Goal: Transaction & Acquisition: Book appointment/travel/reservation

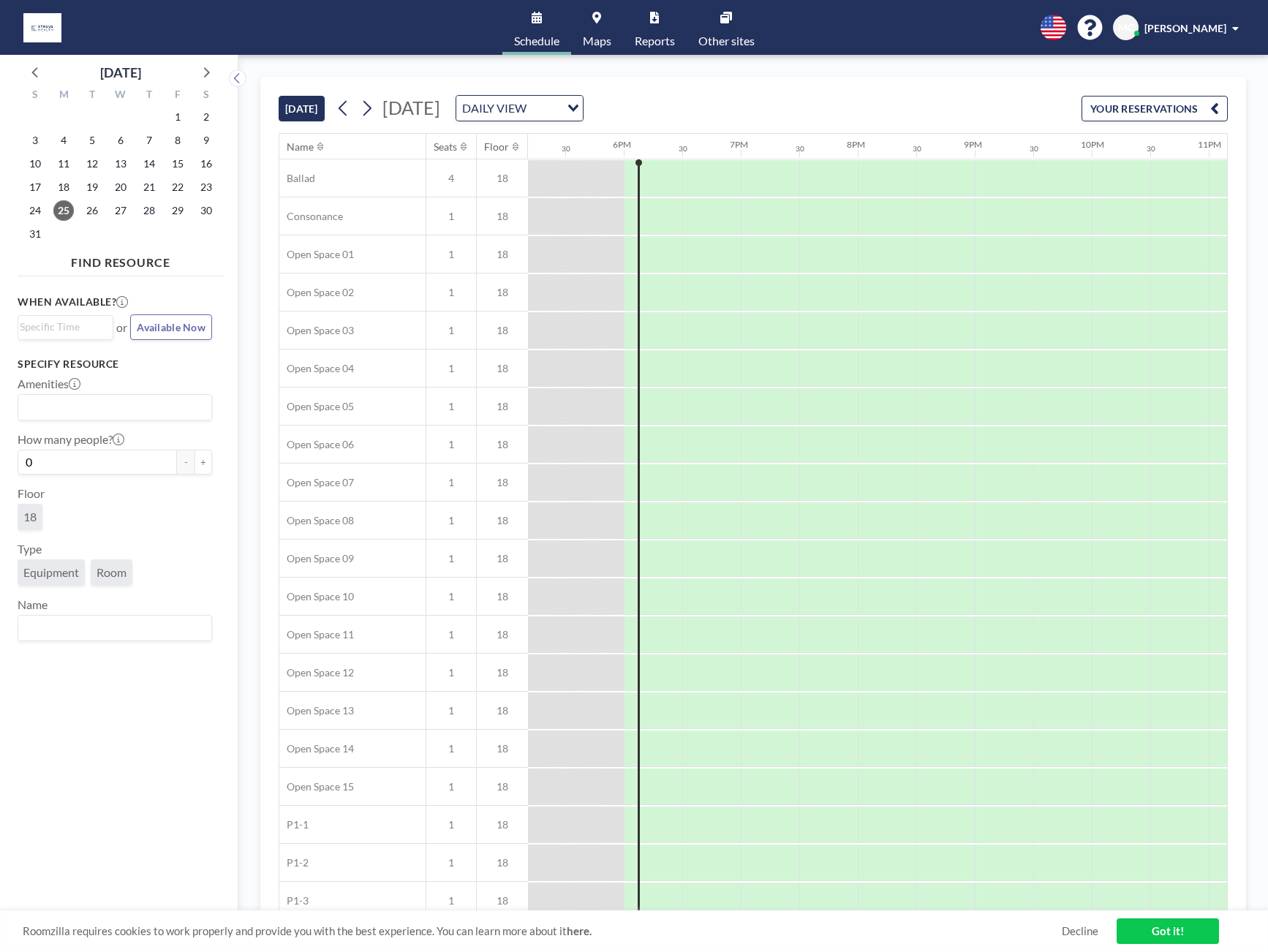
scroll to position [0, 2047]
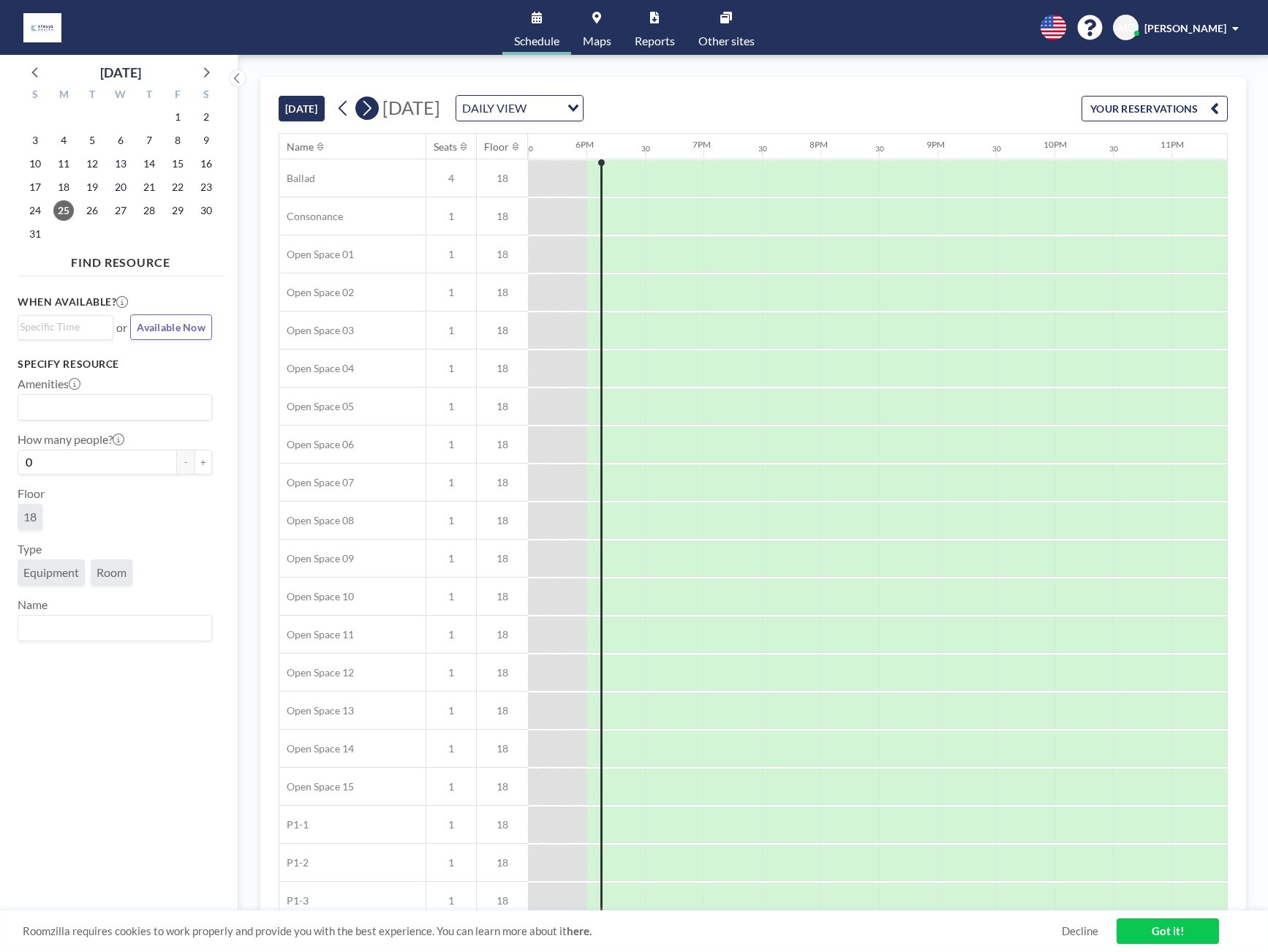
click at [372, 110] on icon at bounding box center [367, 108] width 14 height 22
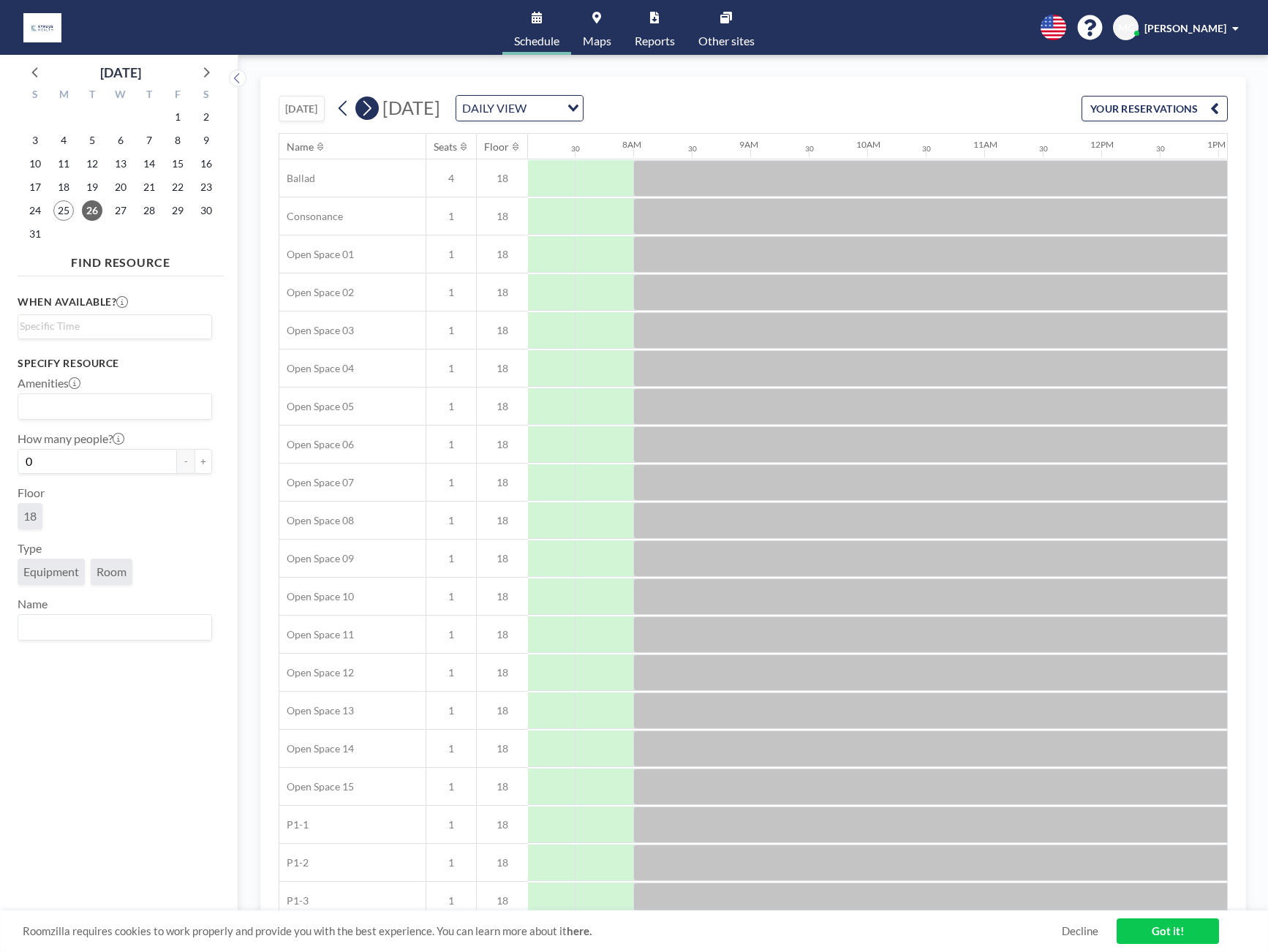
scroll to position [0, 877]
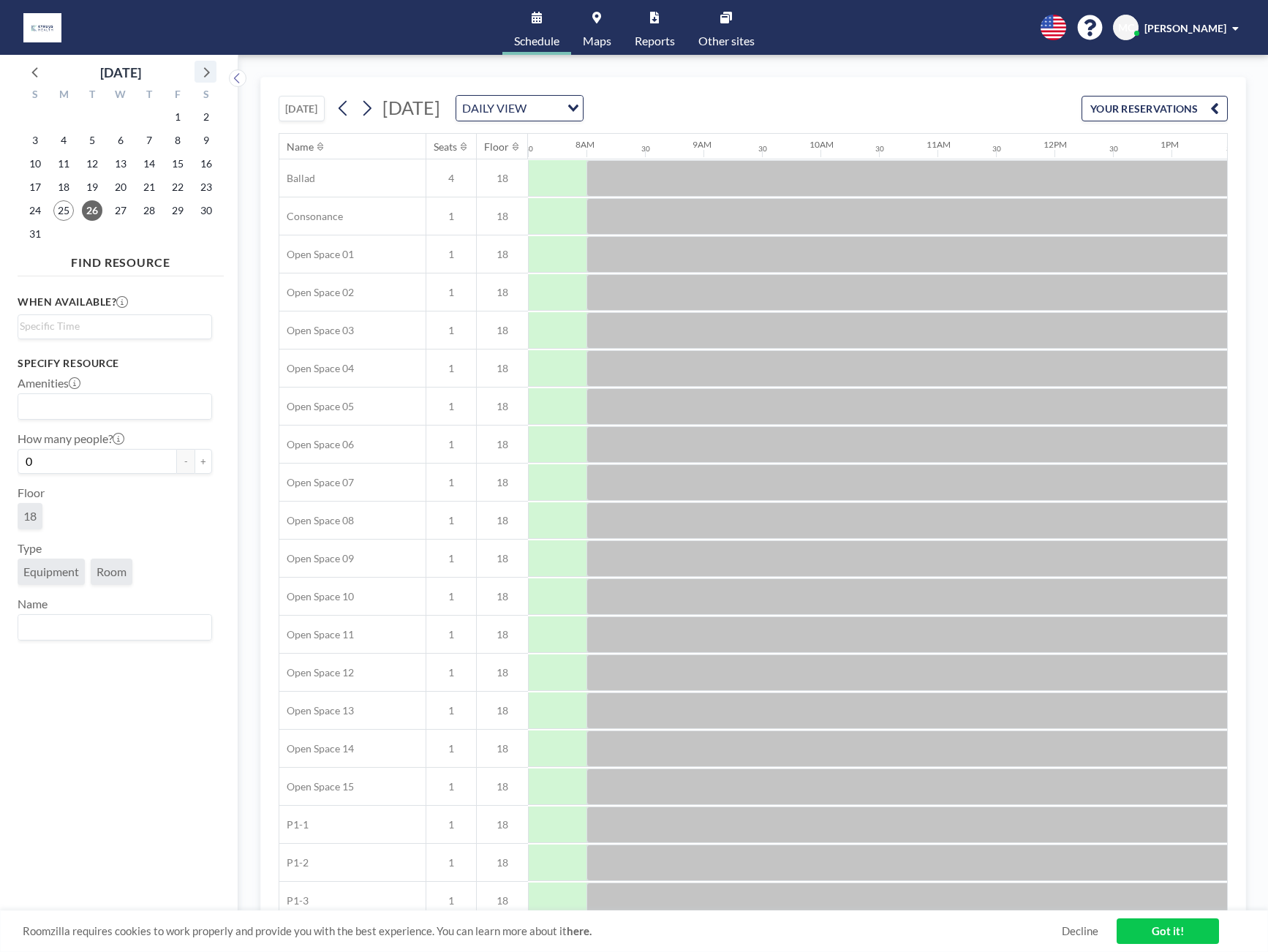
click at [211, 74] on icon at bounding box center [205, 71] width 19 height 19
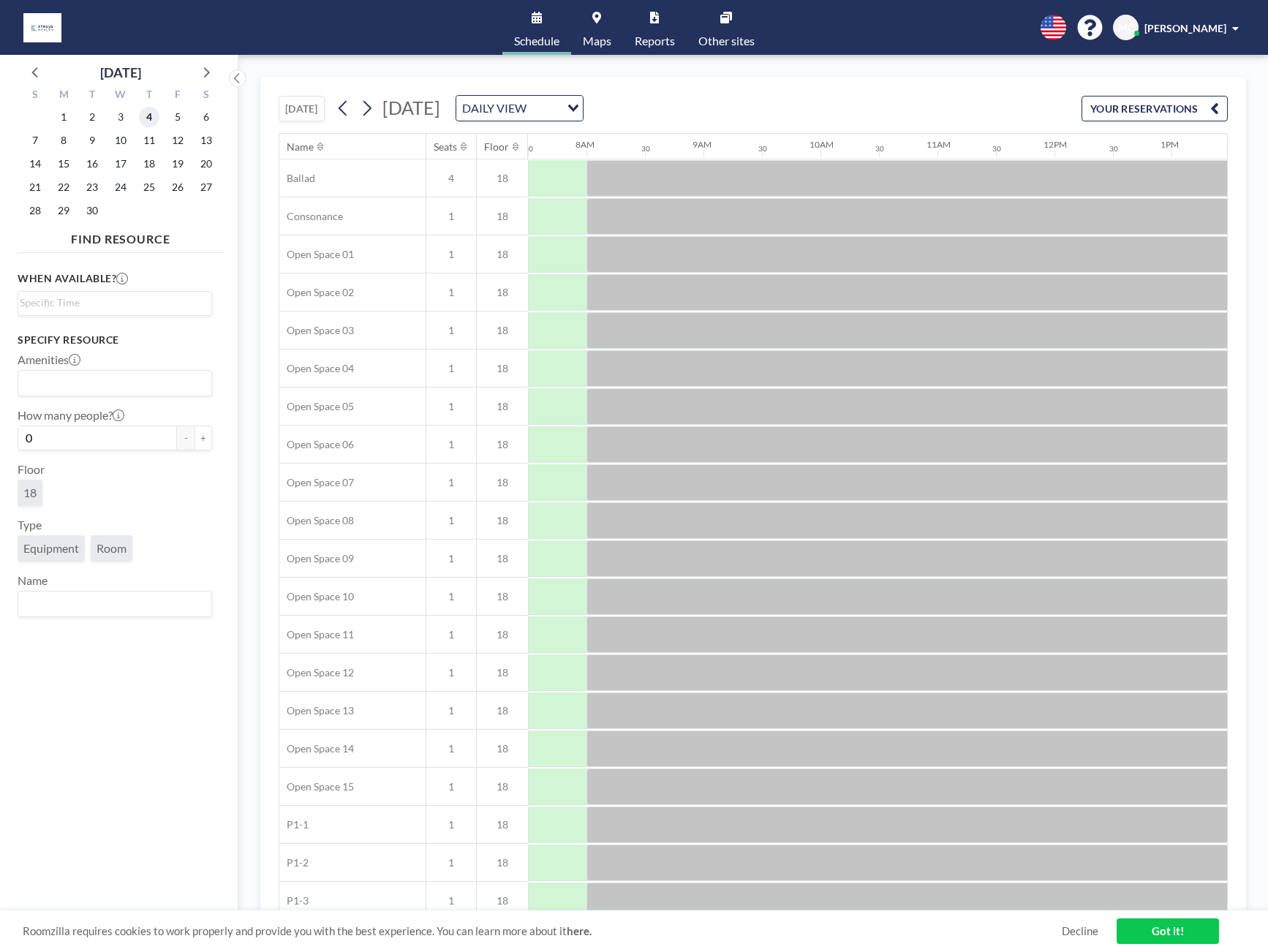
click at [154, 117] on span "4" at bounding box center [149, 117] width 20 height 20
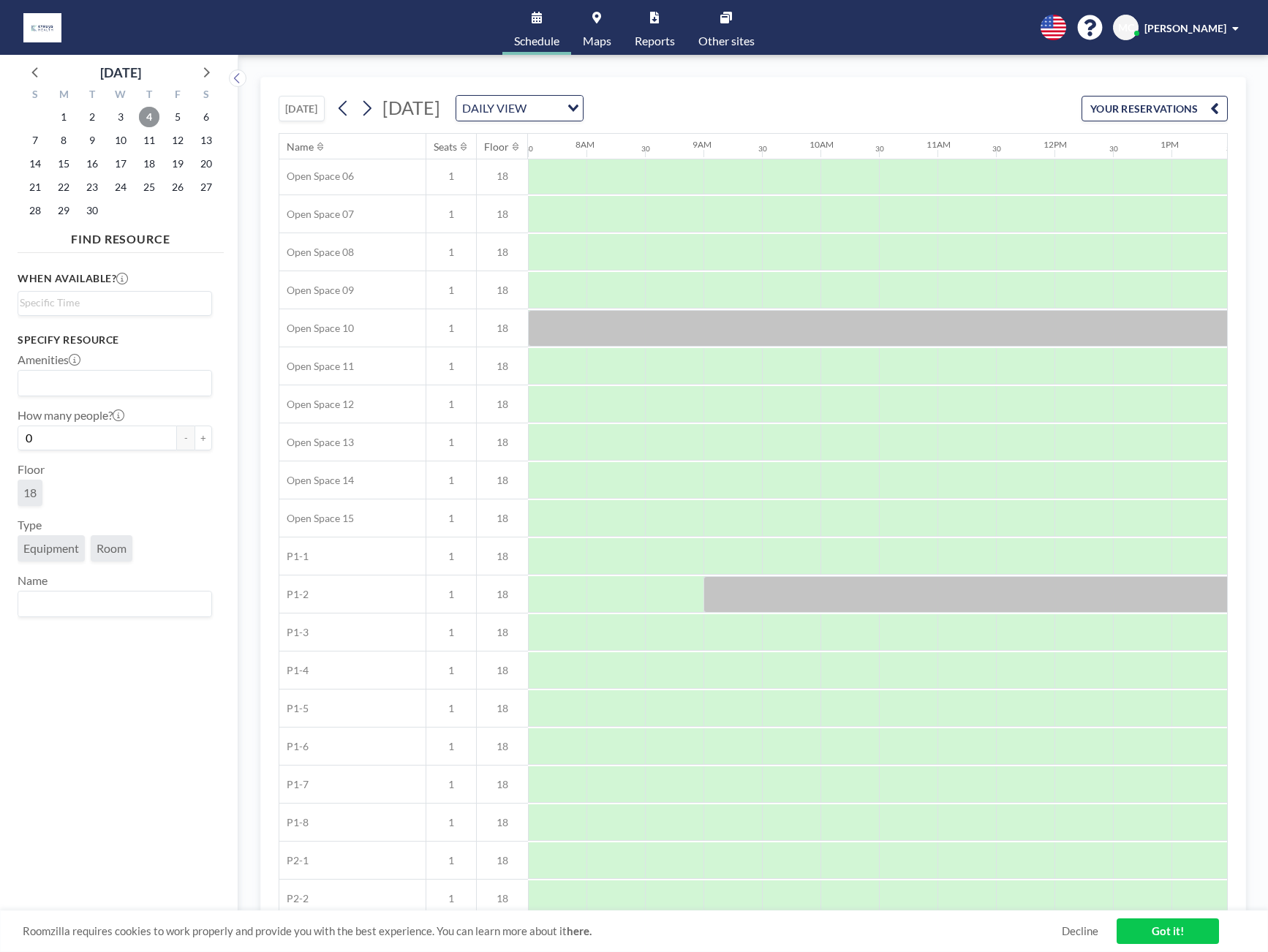
scroll to position [321, 877]
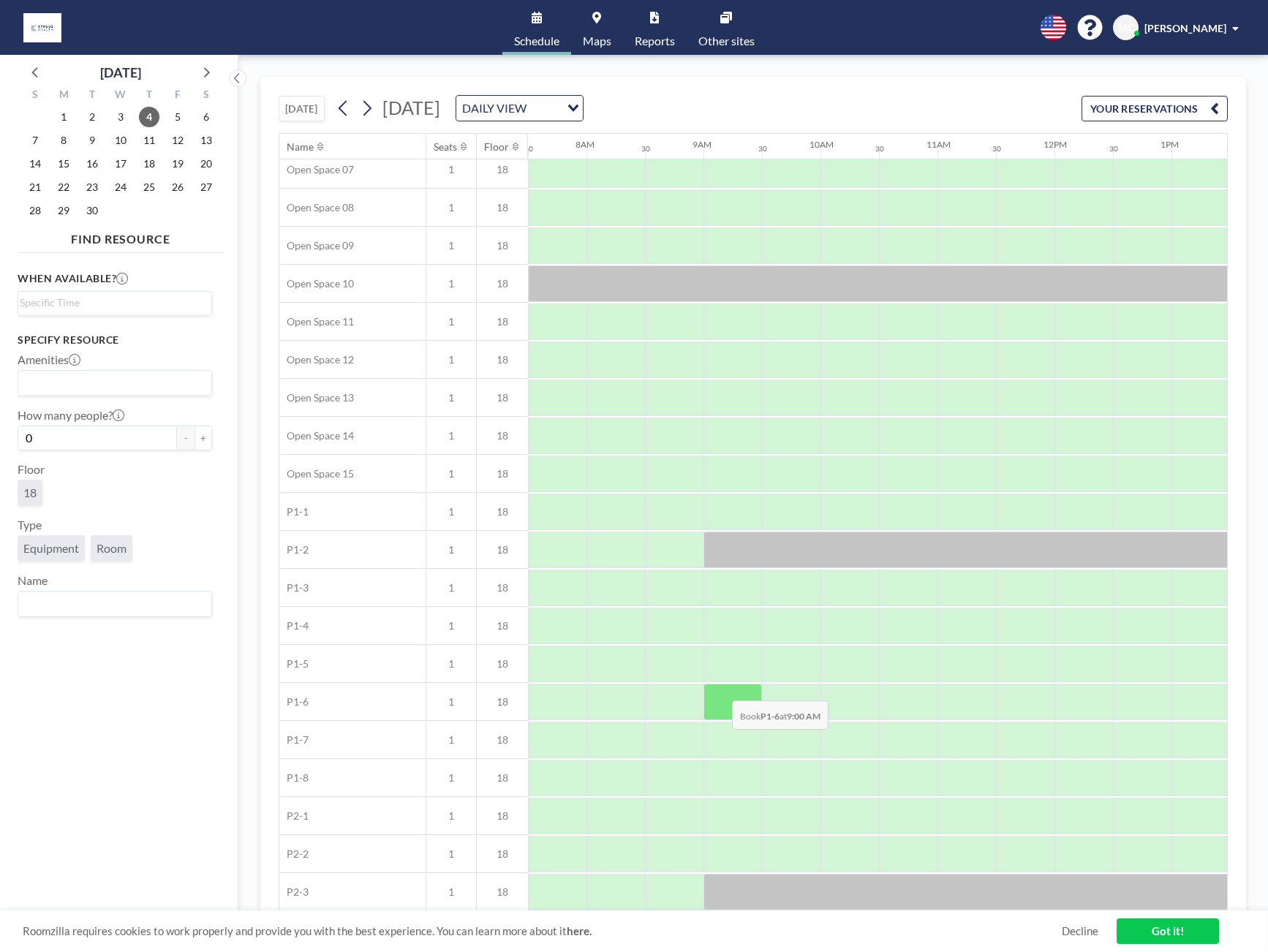
click at [720, 690] on div at bounding box center [732, 701] width 59 height 36
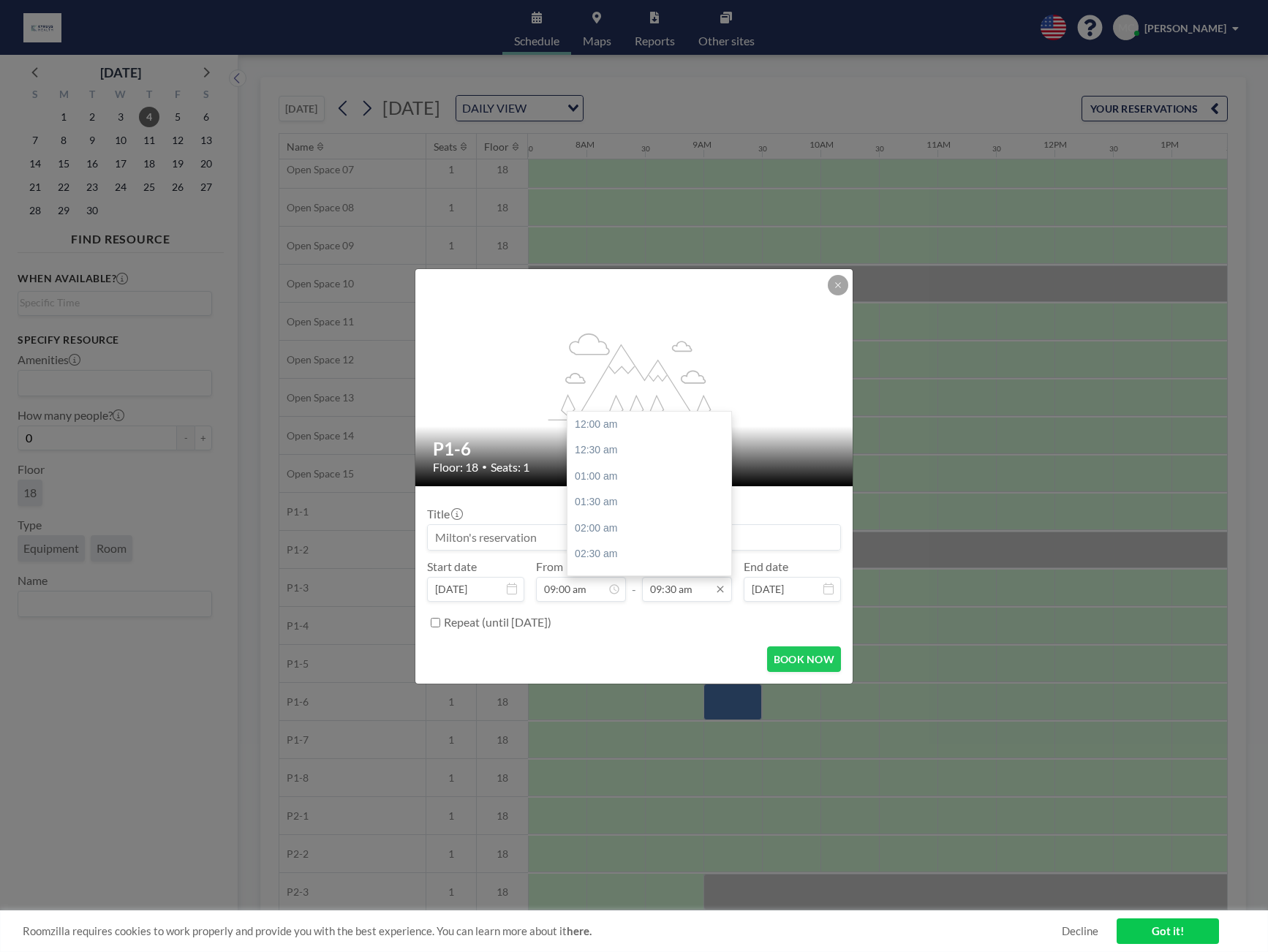
scroll to position [495, 0]
click at [680, 593] on input "09:30 am" at bounding box center [686, 590] width 90 height 25
click at [616, 505] on div "05:00 pm" at bounding box center [653, 503] width 172 height 26
type input "05:00 pm"
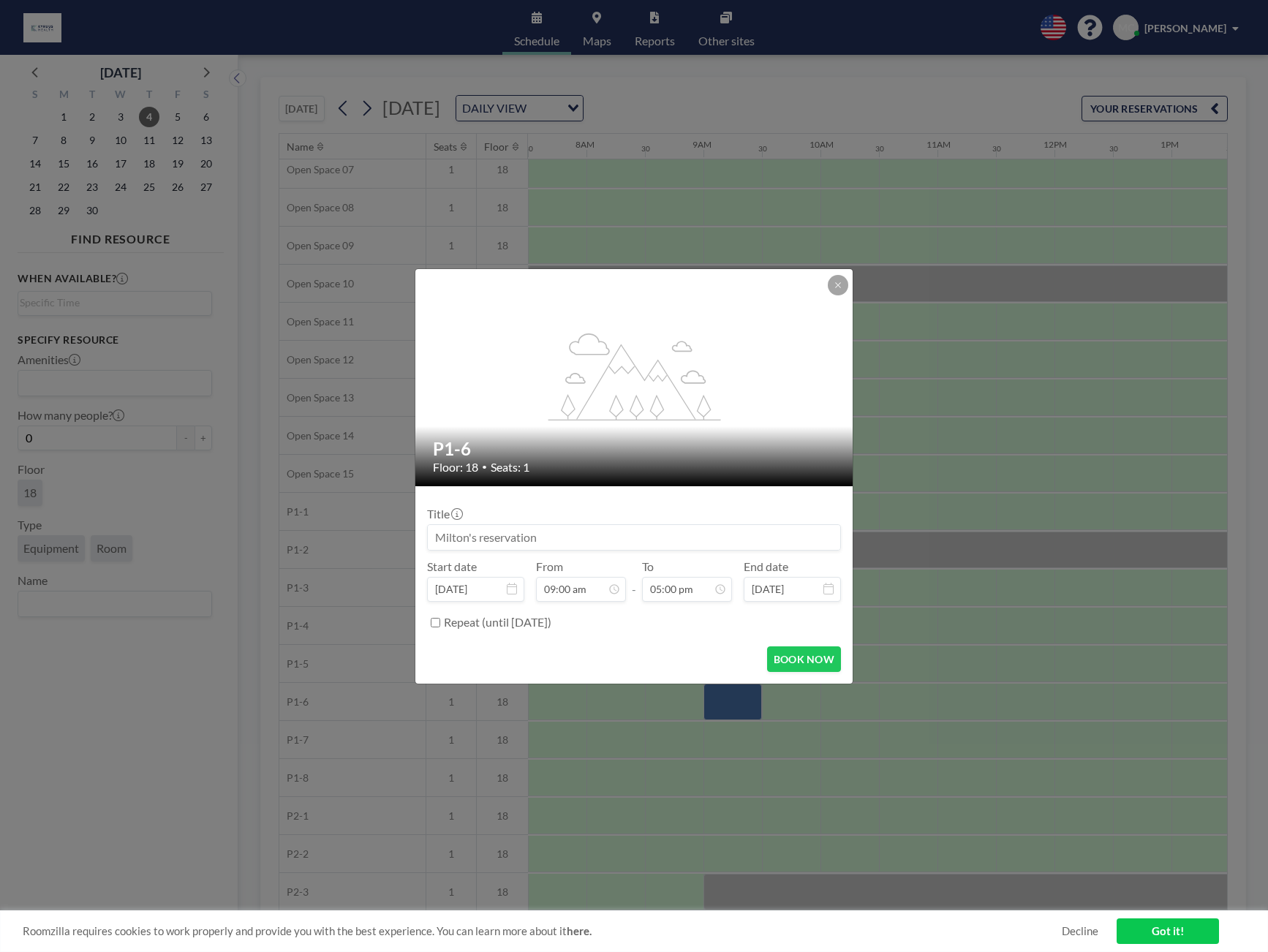
scroll to position [885, 0]
click at [800, 664] on button "BOOK NOW" at bounding box center [804, 659] width 74 height 25
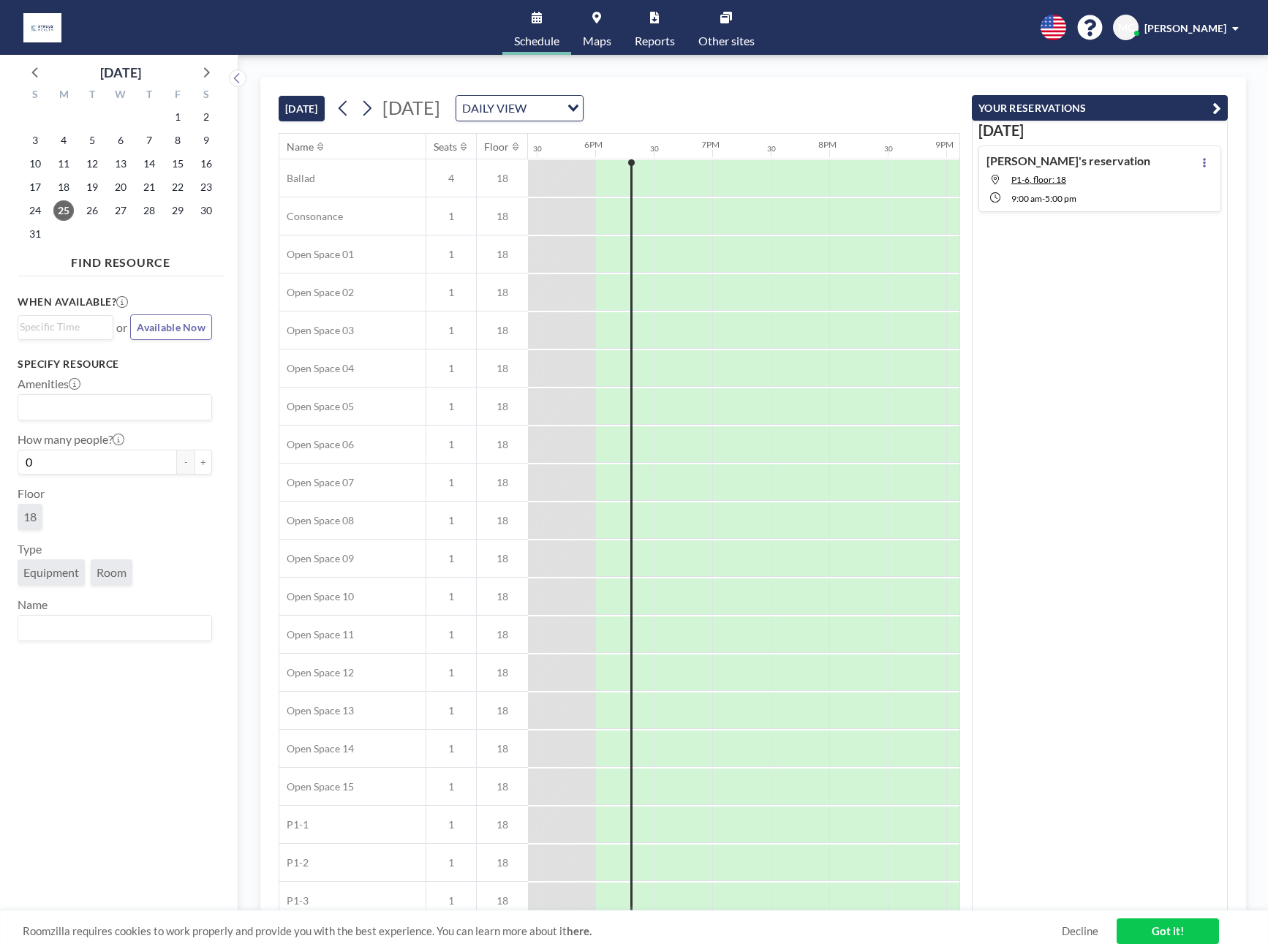
scroll to position [0, 2047]
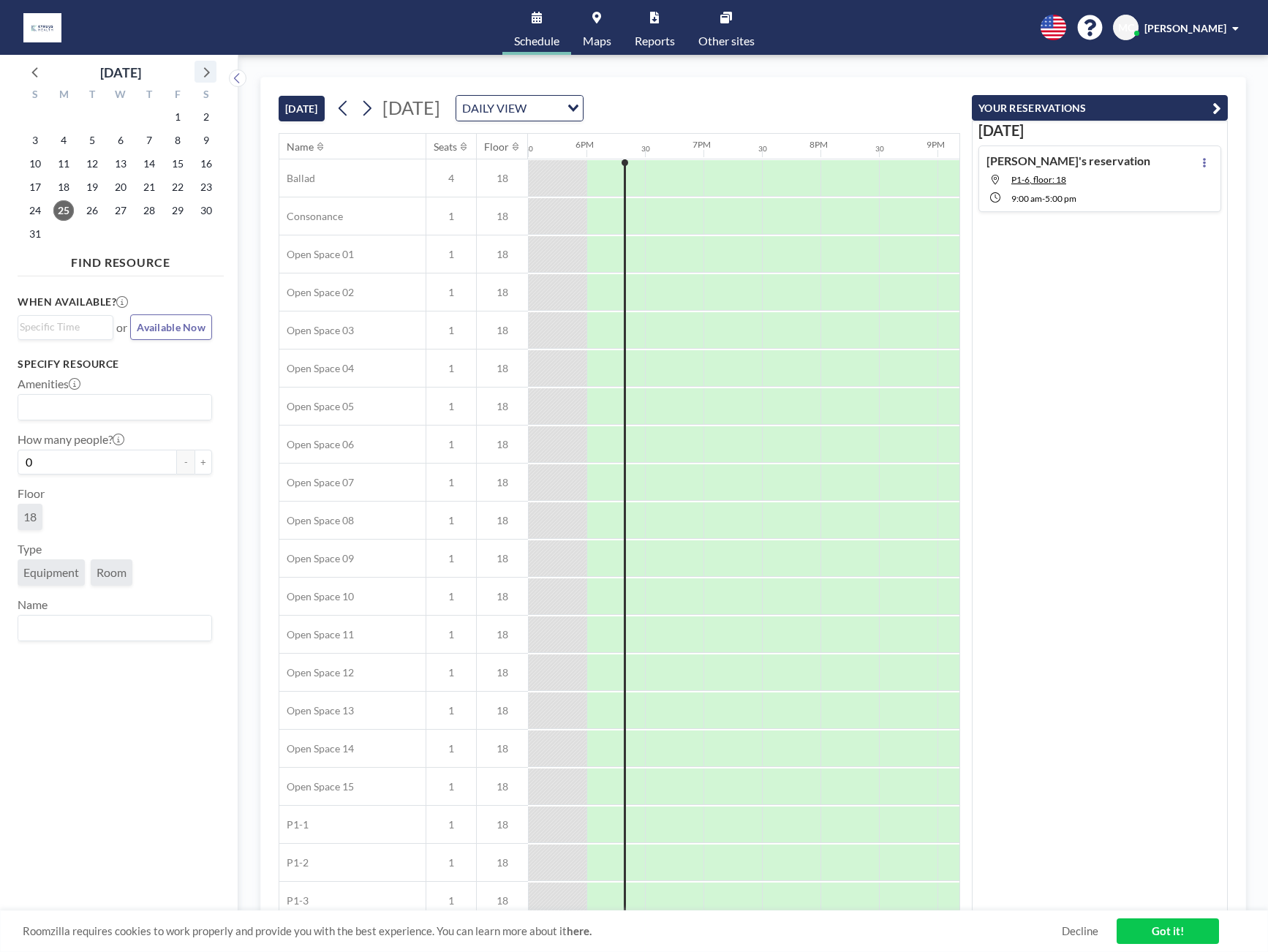
click at [199, 74] on icon at bounding box center [205, 71] width 19 height 19
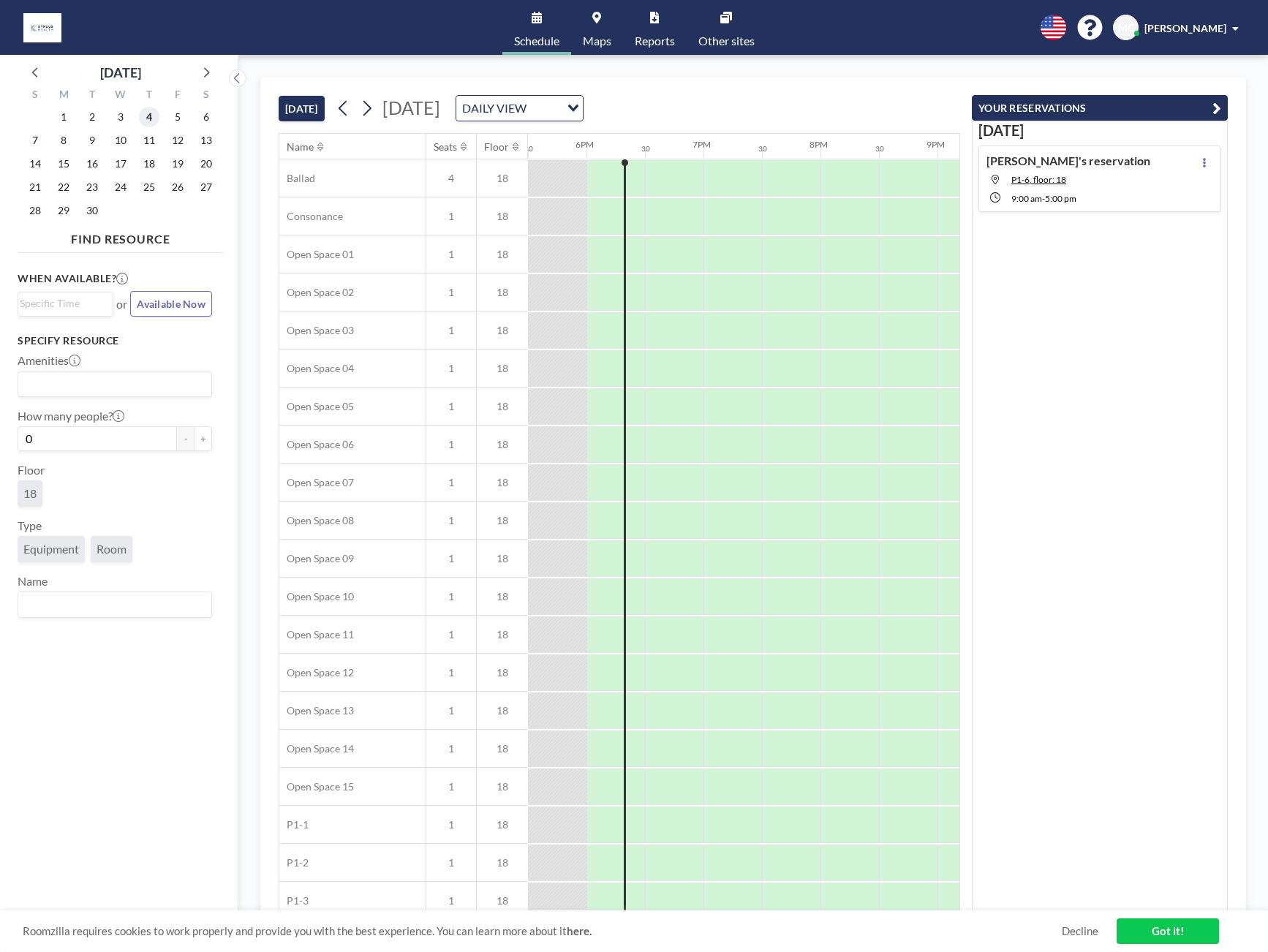
click at [143, 114] on span "4" at bounding box center [149, 117] width 20 height 20
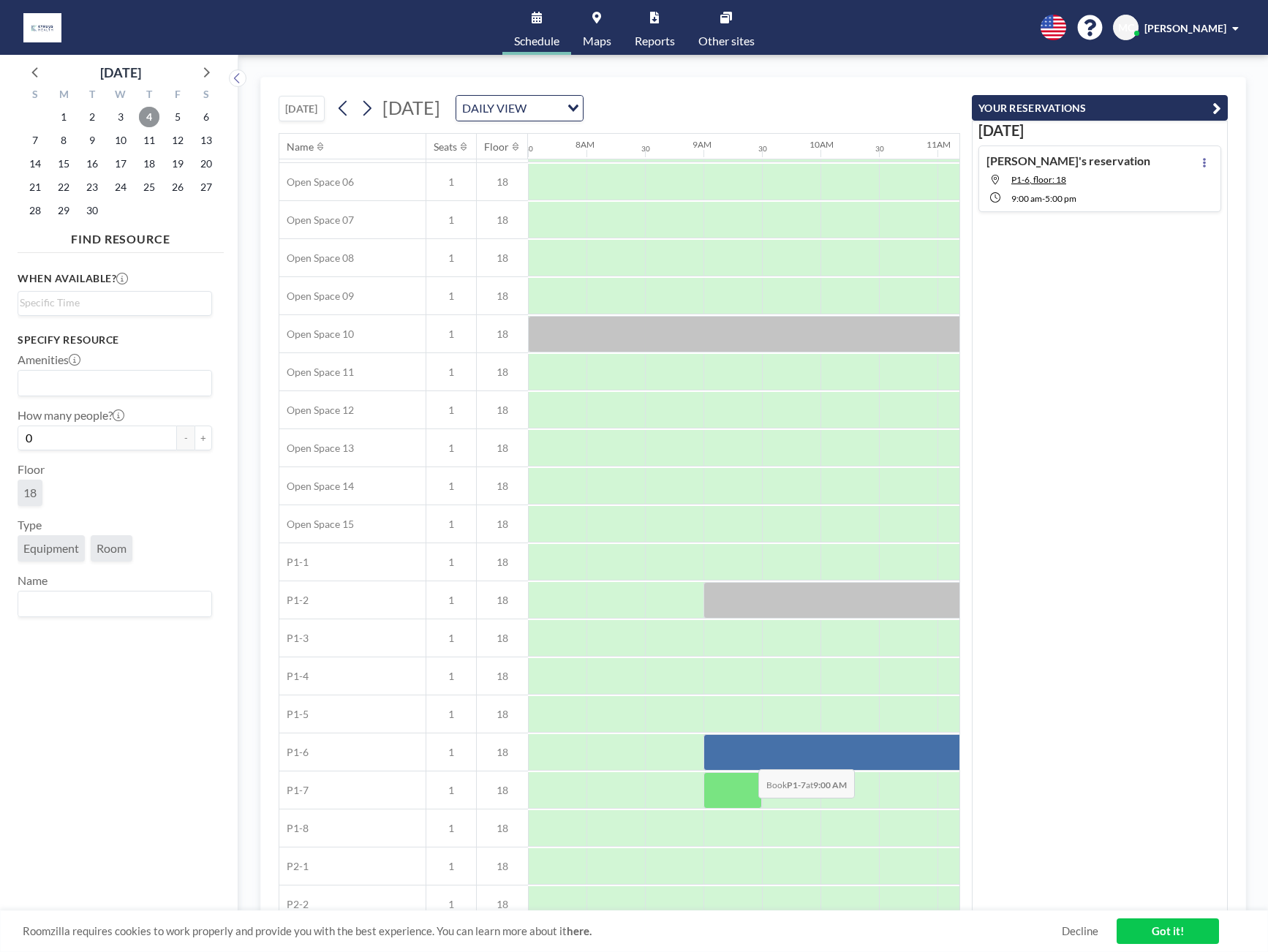
scroll to position [288, 877]
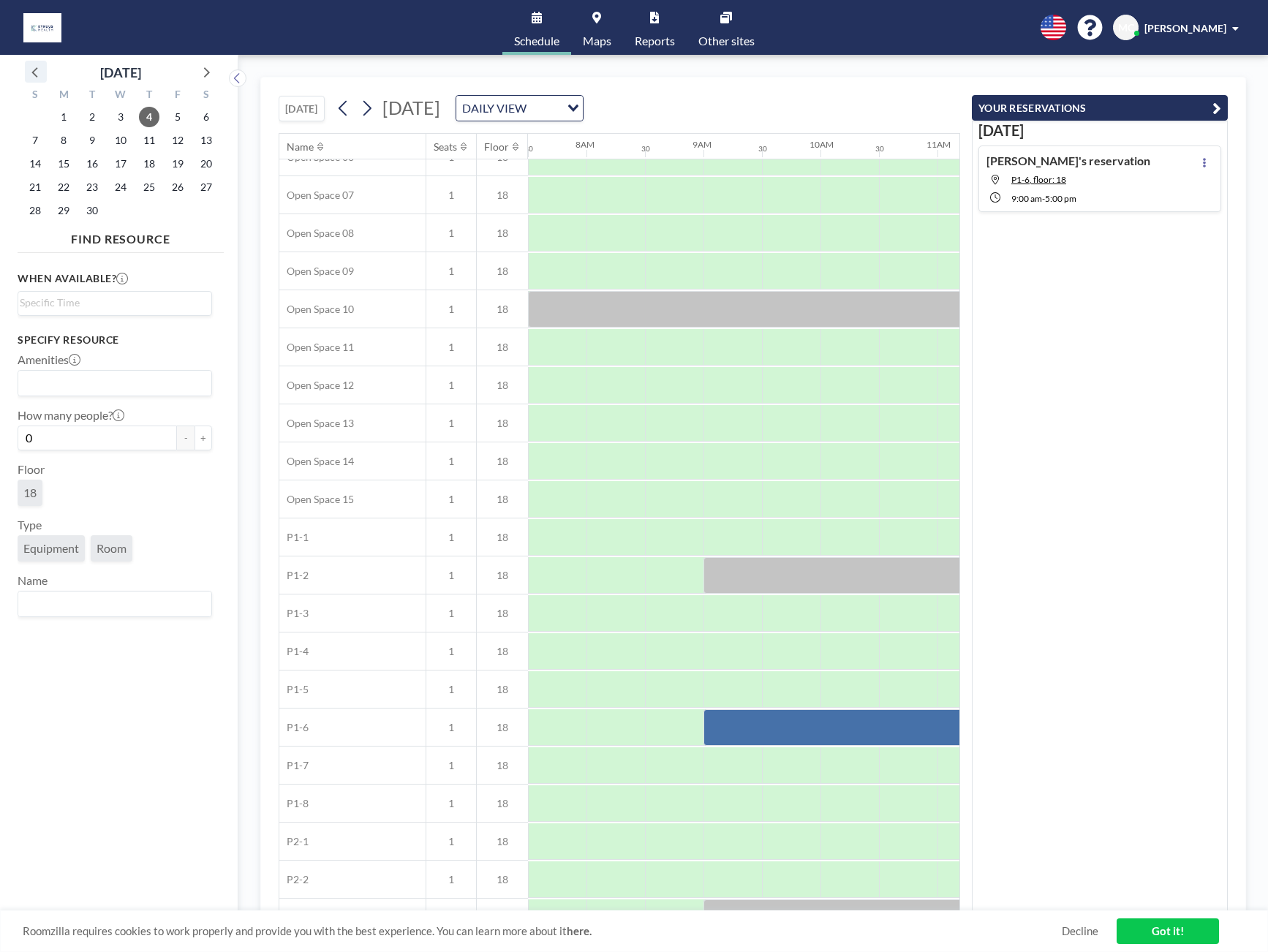
click at [40, 71] on icon at bounding box center [35, 71] width 19 height 19
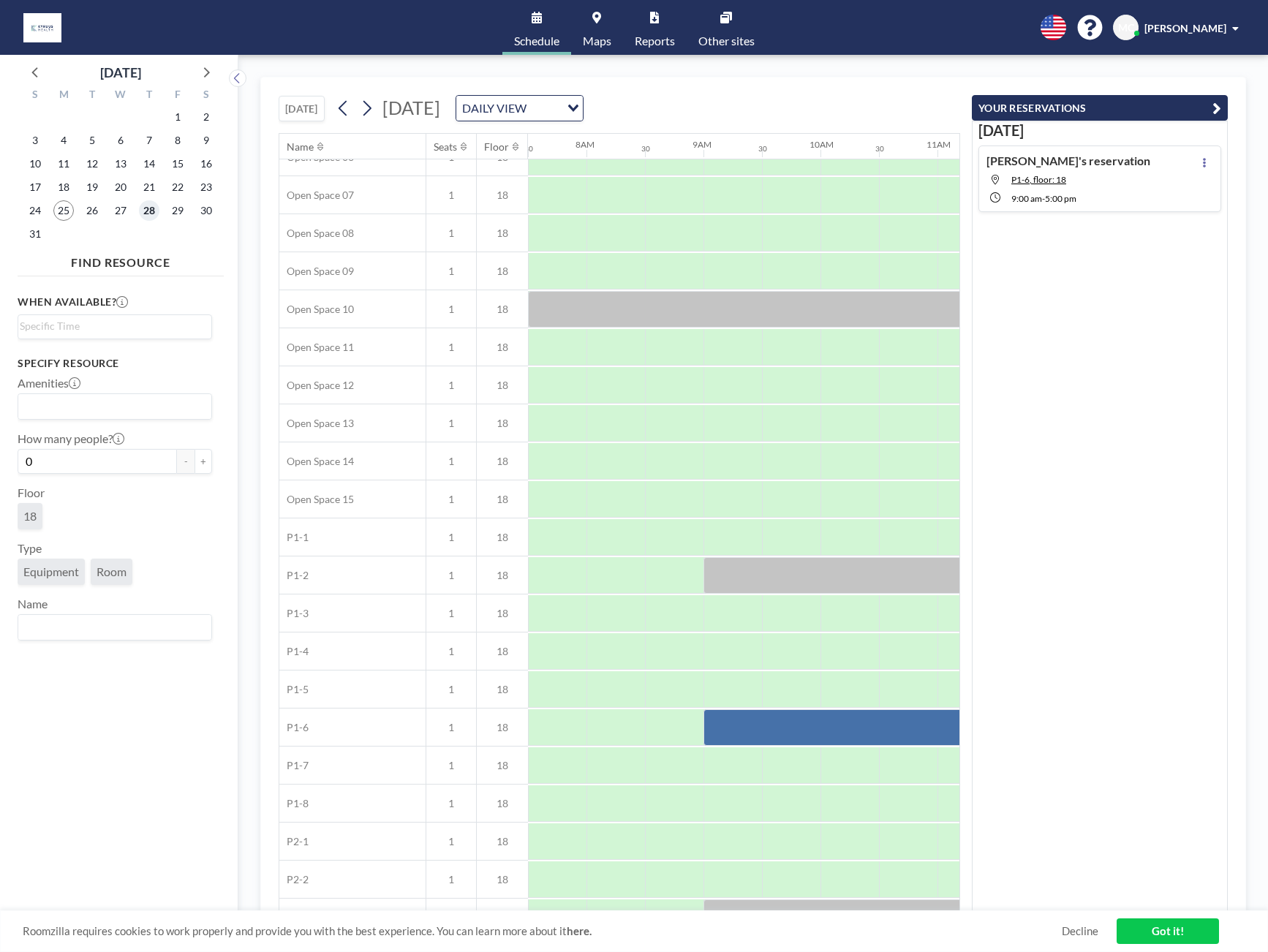
click at [148, 209] on span "28" at bounding box center [149, 210] width 20 height 20
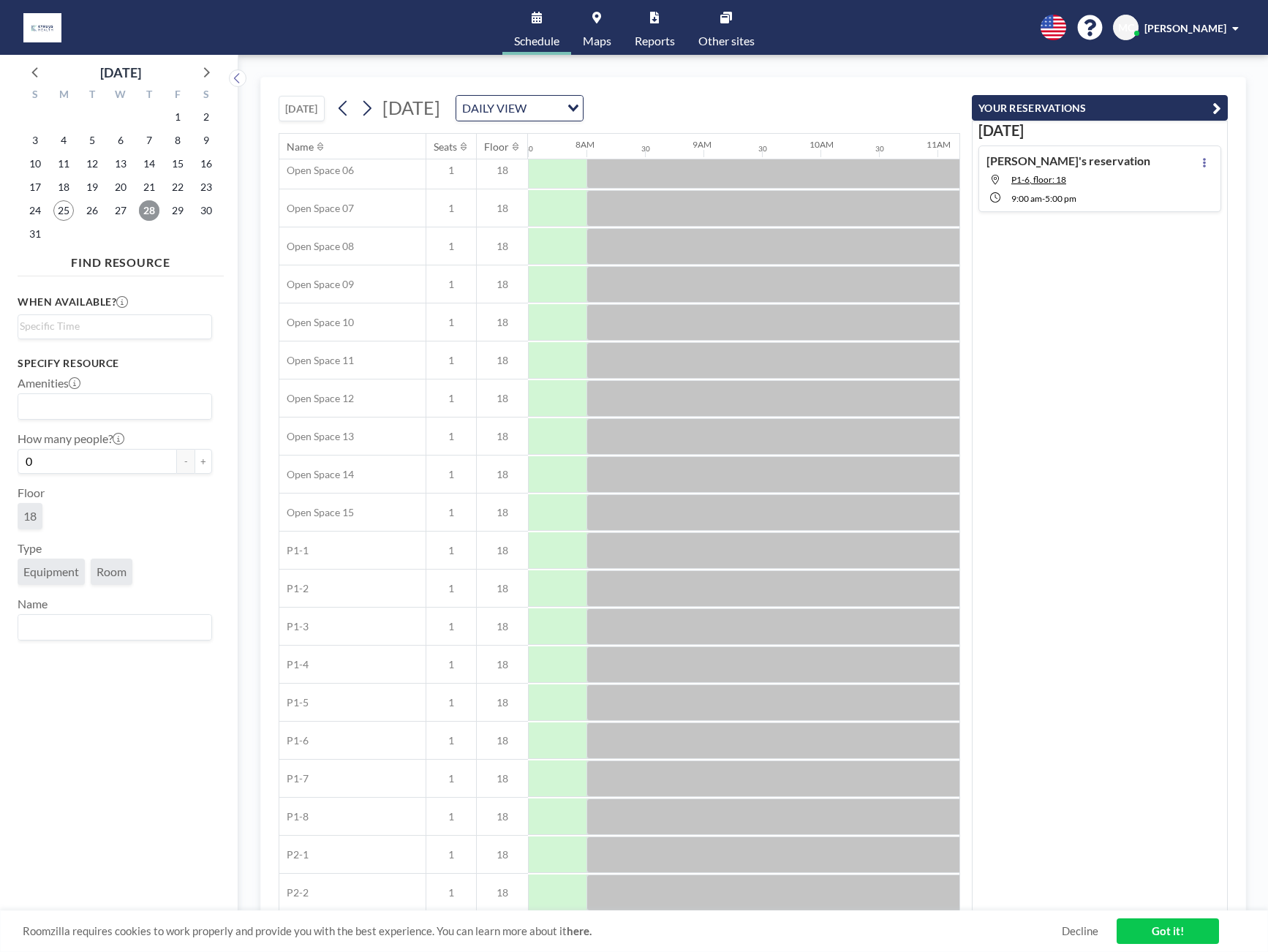
scroll to position [321, 877]
click at [83, 211] on span "26" at bounding box center [92, 210] width 20 height 20
click at [124, 211] on span "27" at bounding box center [120, 210] width 20 height 20
click at [181, 211] on span "29" at bounding box center [177, 210] width 20 height 20
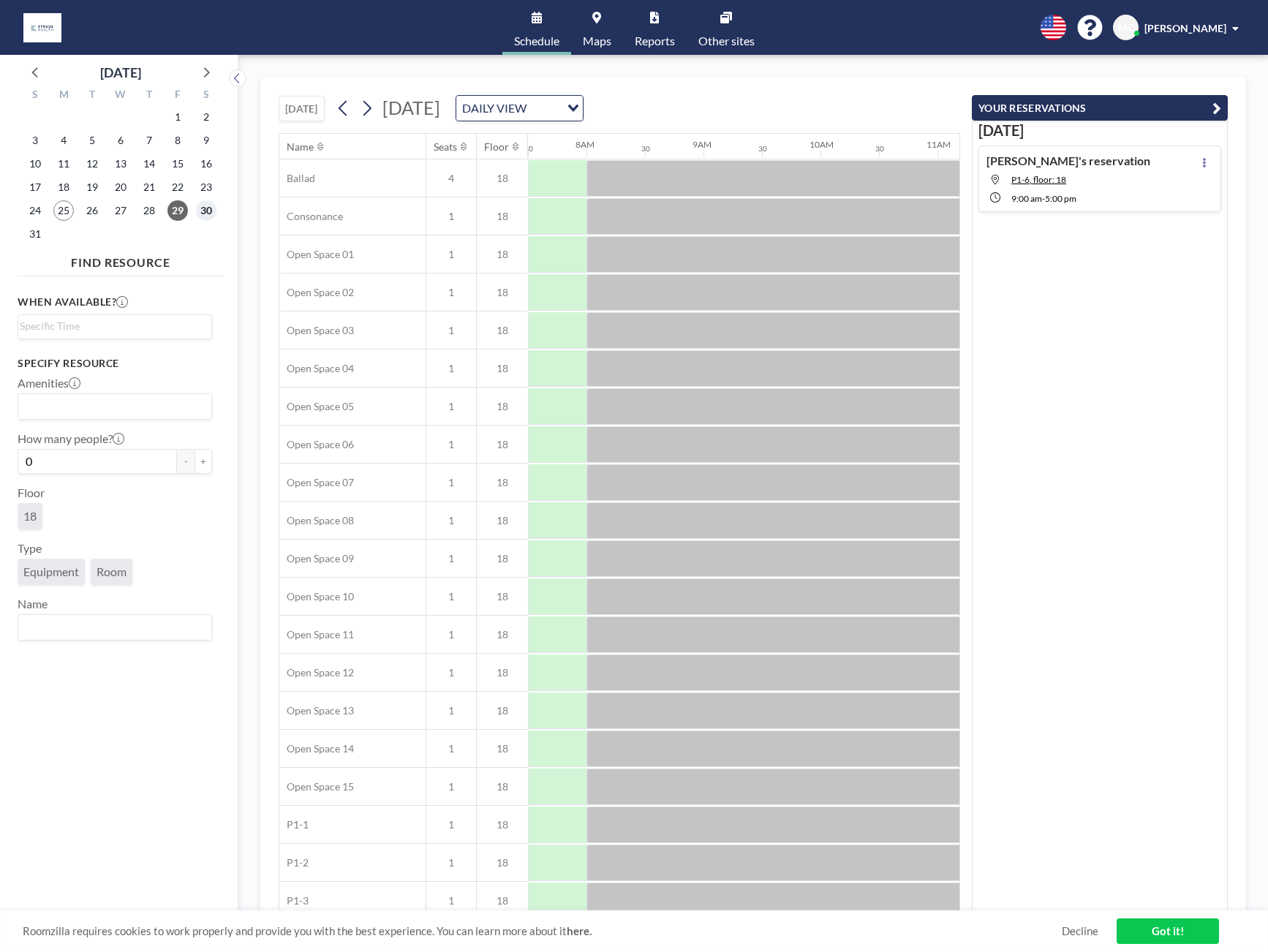
click at [198, 210] on span "30" at bounding box center [206, 210] width 20 height 20
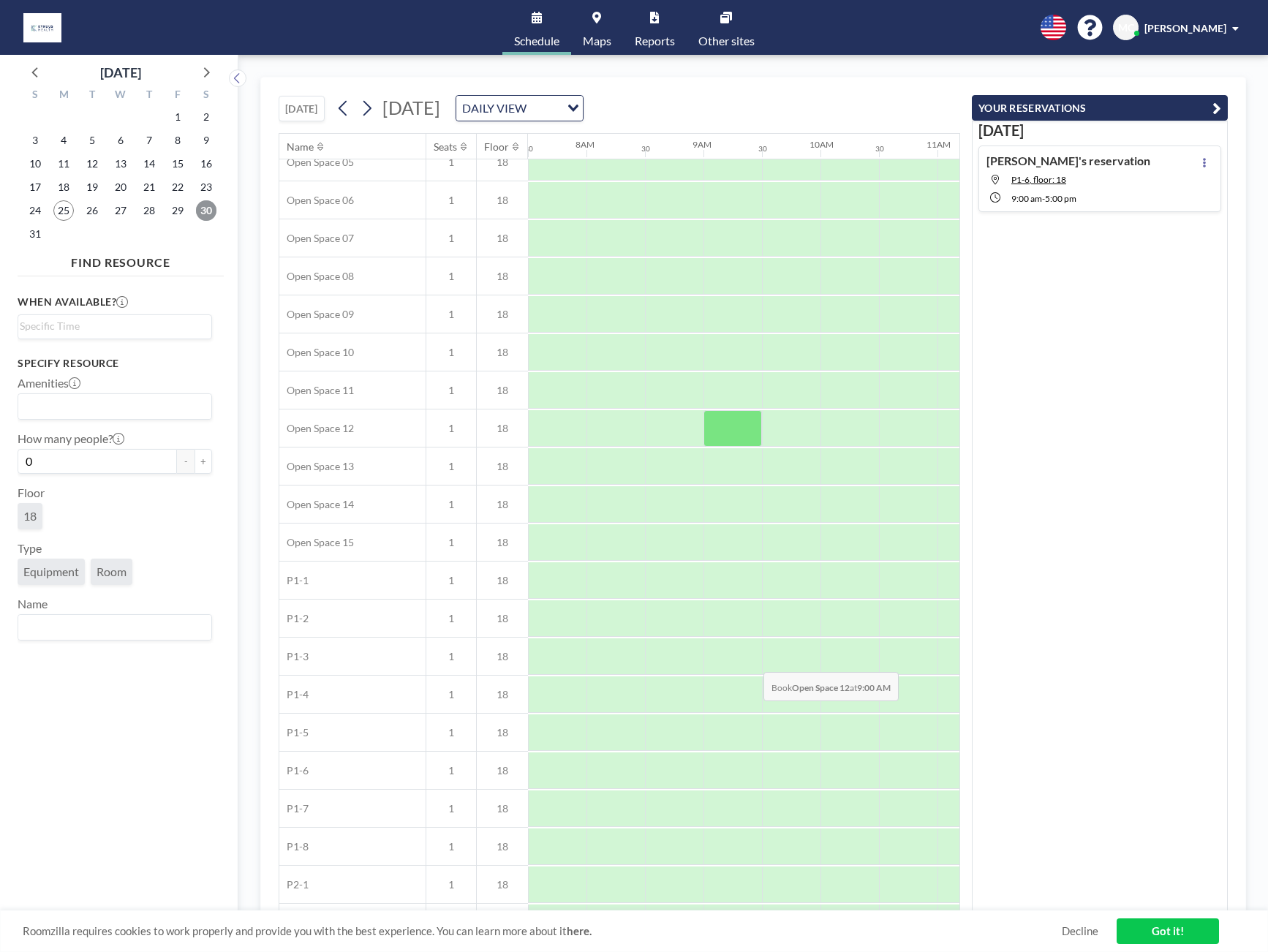
scroll to position [321, 877]
